Goal: Task Accomplishment & Management: Complete application form

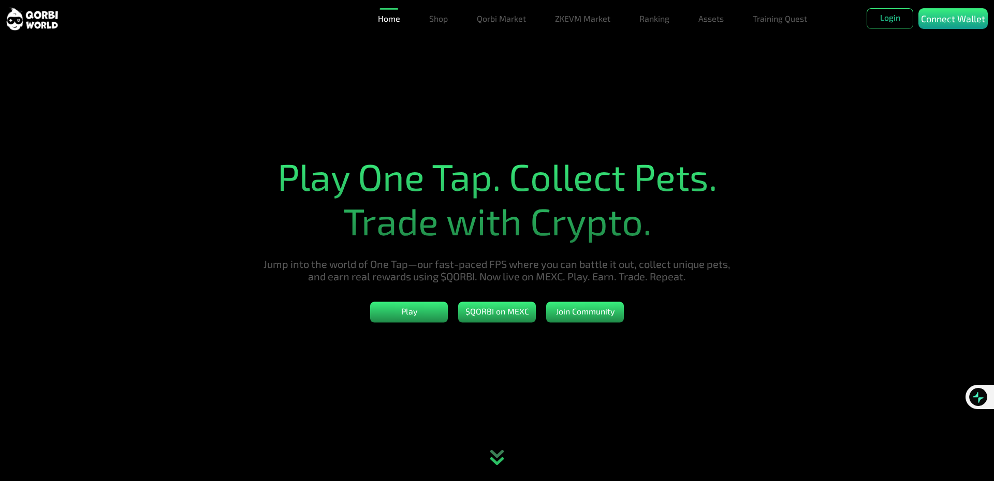
click at [504, 460] on icon "animation" at bounding box center [497, 458] width 46 height 47
click at [948, 14] on p "Connect Wallet" at bounding box center [953, 19] width 64 height 14
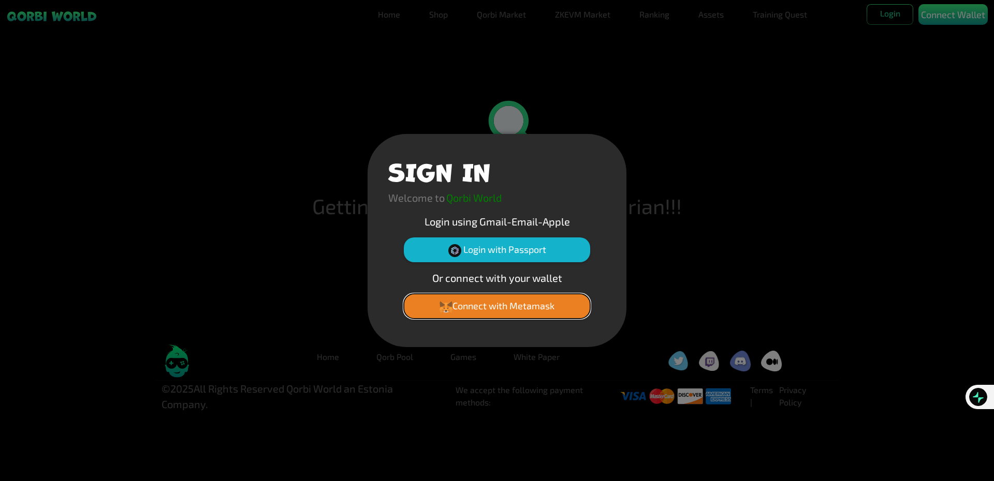
click at [485, 314] on button "Connect with Metamask" at bounding box center [497, 306] width 186 height 25
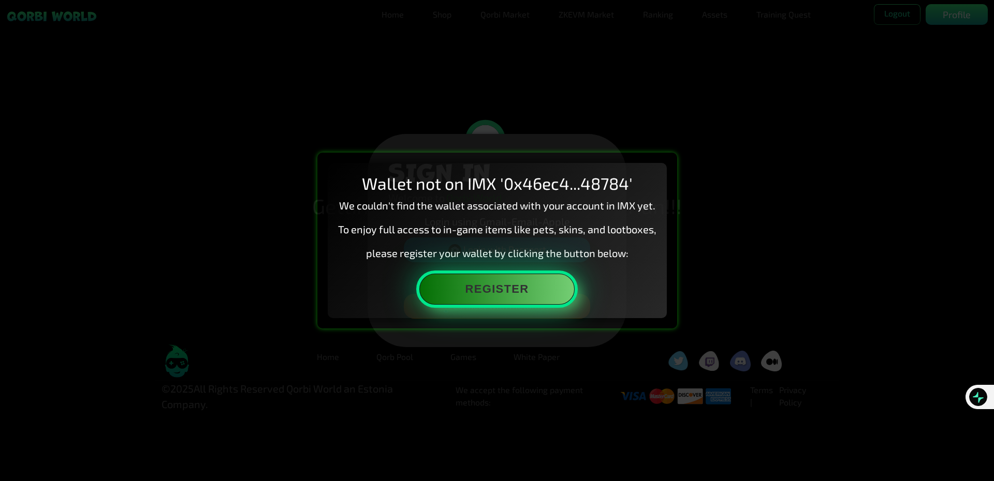
click at [506, 288] on button "Register" at bounding box center [496, 289] width 155 height 31
click at [483, 289] on button "Register" at bounding box center [496, 289] width 155 height 31
click at [479, 290] on button "Register" at bounding box center [496, 289] width 155 height 31
